Goal: Communication & Community: Answer question/provide support

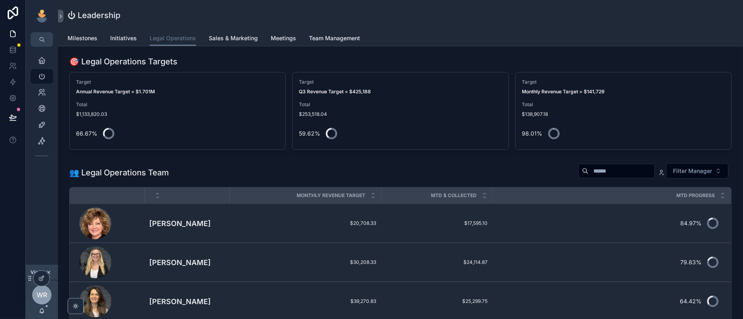
scroll to position [59, 0]
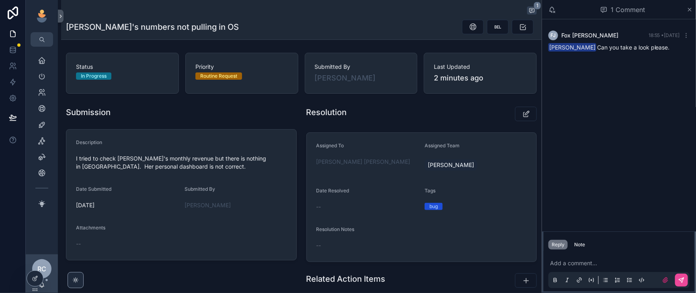
click at [567, 263] on p "scrollable content" at bounding box center [620, 263] width 141 height 8
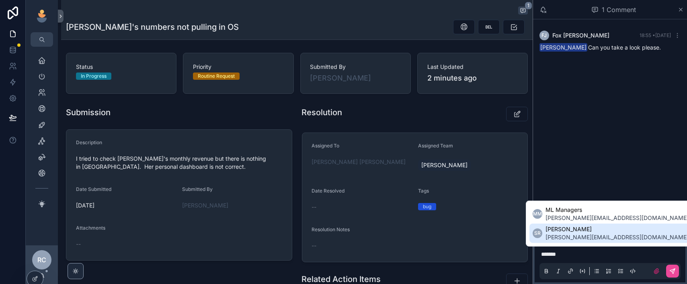
click at [576, 236] on span "stacey@mymodernlaw.com" at bounding box center [617, 237] width 143 height 8
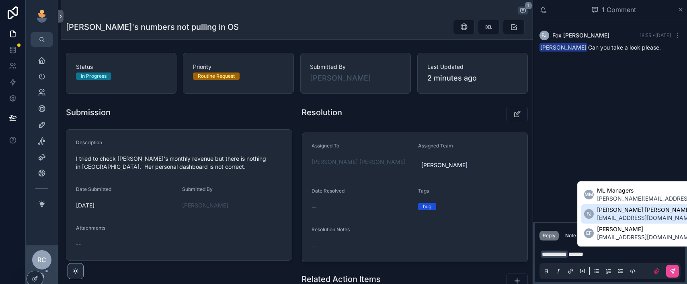
click at [633, 214] on span "fox@modernlawpractice.com" at bounding box center [645, 218] width 97 height 8
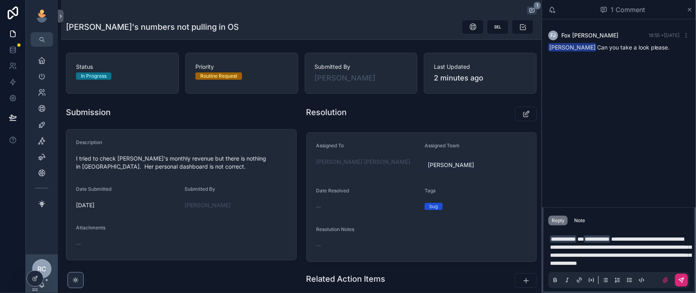
click at [680, 282] on button "scrollable content" at bounding box center [681, 279] width 13 height 13
